Goal: Task Accomplishment & Management: Manage account settings

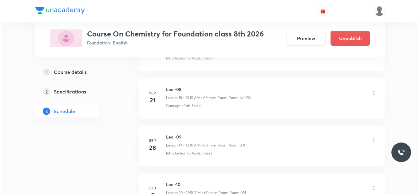
scroll to position [1250, 0]
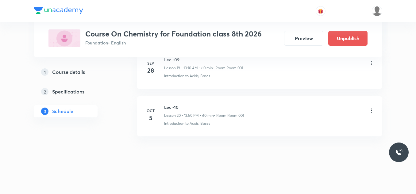
click at [189, 117] on p "Lesson 20 • 12:50 PM • 60 min" at bounding box center [189, 116] width 50 height 6
click at [371, 111] on icon at bounding box center [372, 111] width 6 height 6
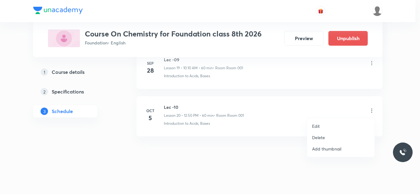
click at [319, 128] on p "Edit" at bounding box center [316, 126] width 8 height 6
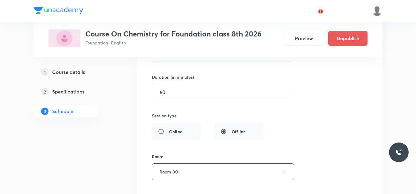
scroll to position [989, 0]
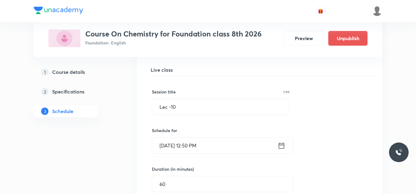
click at [280, 142] on icon at bounding box center [282, 146] width 8 height 9
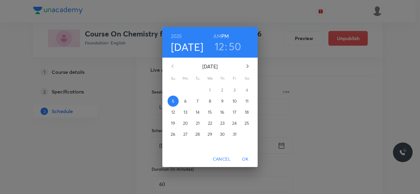
click at [234, 45] on h3 "50" at bounding box center [235, 46] width 13 height 13
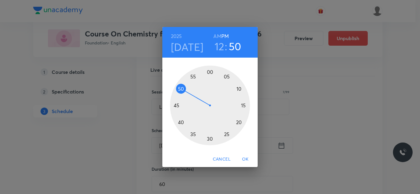
click at [191, 133] on div at bounding box center [210, 106] width 80 height 80
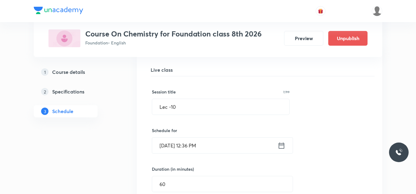
click at [283, 145] on icon at bounding box center [282, 146] width 6 height 6
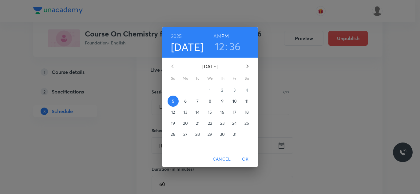
click at [237, 49] on h3 "36" at bounding box center [235, 46] width 12 height 13
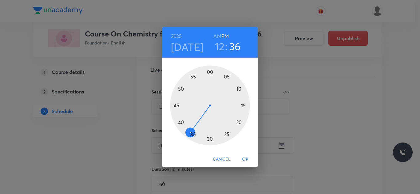
click at [193, 133] on div at bounding box center [210, 106] width 80 height 80
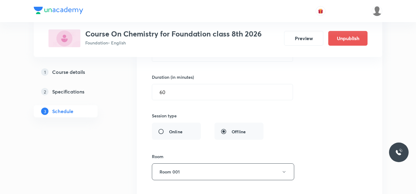
scroll to position [1204, 0]
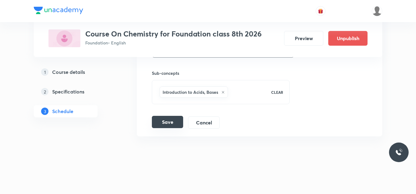
click at [175, 128] on button "Save" at bounding box center [167, 122] width 31 height 12
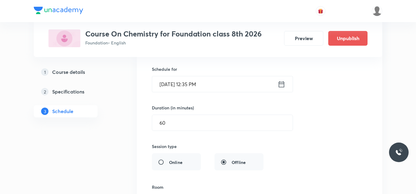
scroll to position [968, 0]
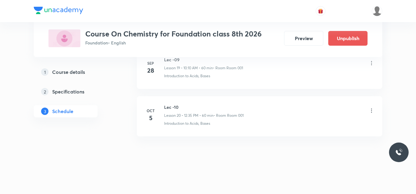
click at [201, 134] on li "Oct 5 Lec -10 Lesson 20 • 12:35 PM • 60 min • Room Room 001 Introduction to Aci…" at bounding box center [260, 116] width 246 height 40
